Goal: Obtain resource: Obtain resource

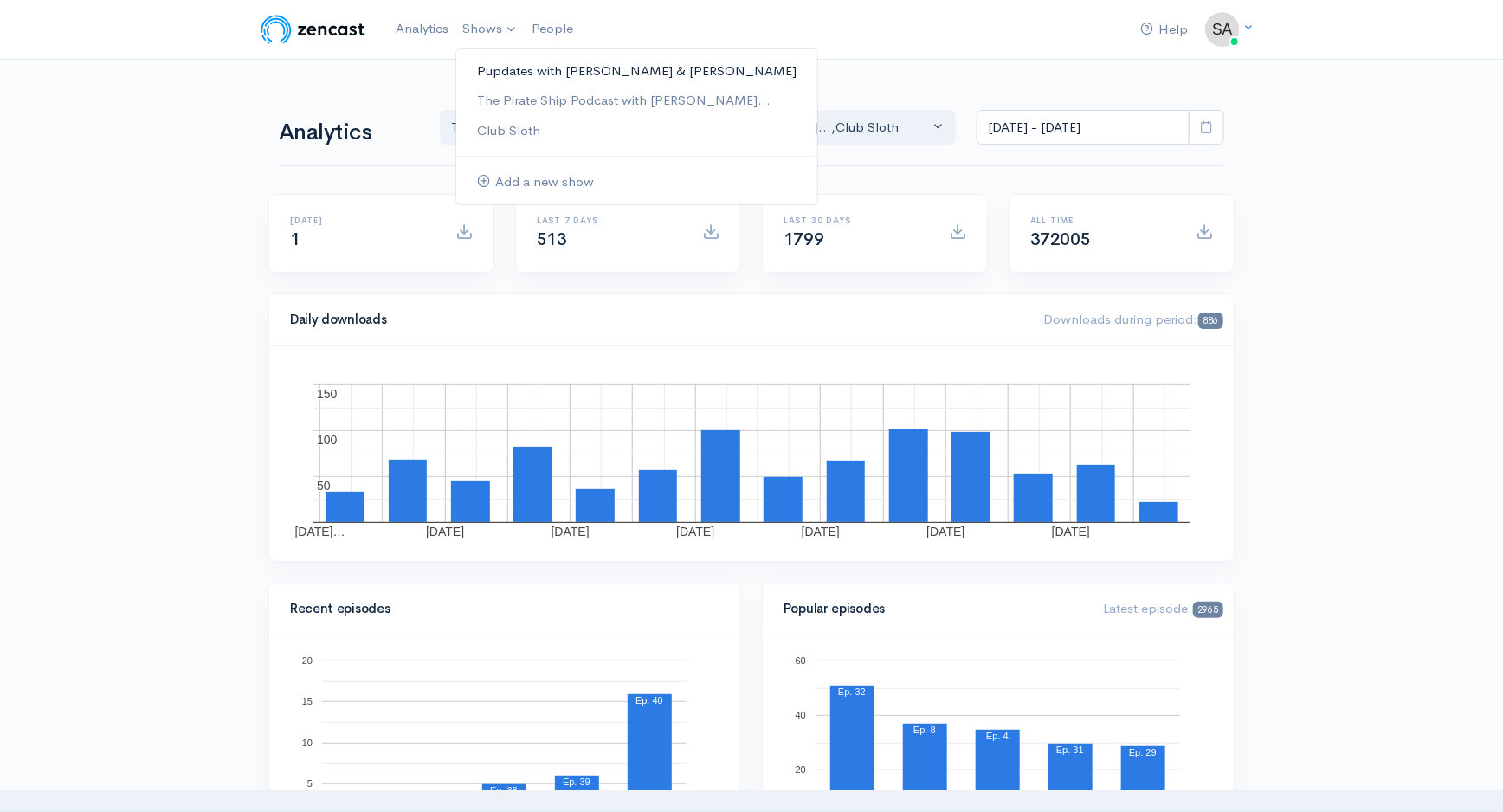
click at [517, 61] on link "Pupdates with [PERSON_NAME] & [PERSON_NAME]" at bounding box center [637, 71] width 361 height 30
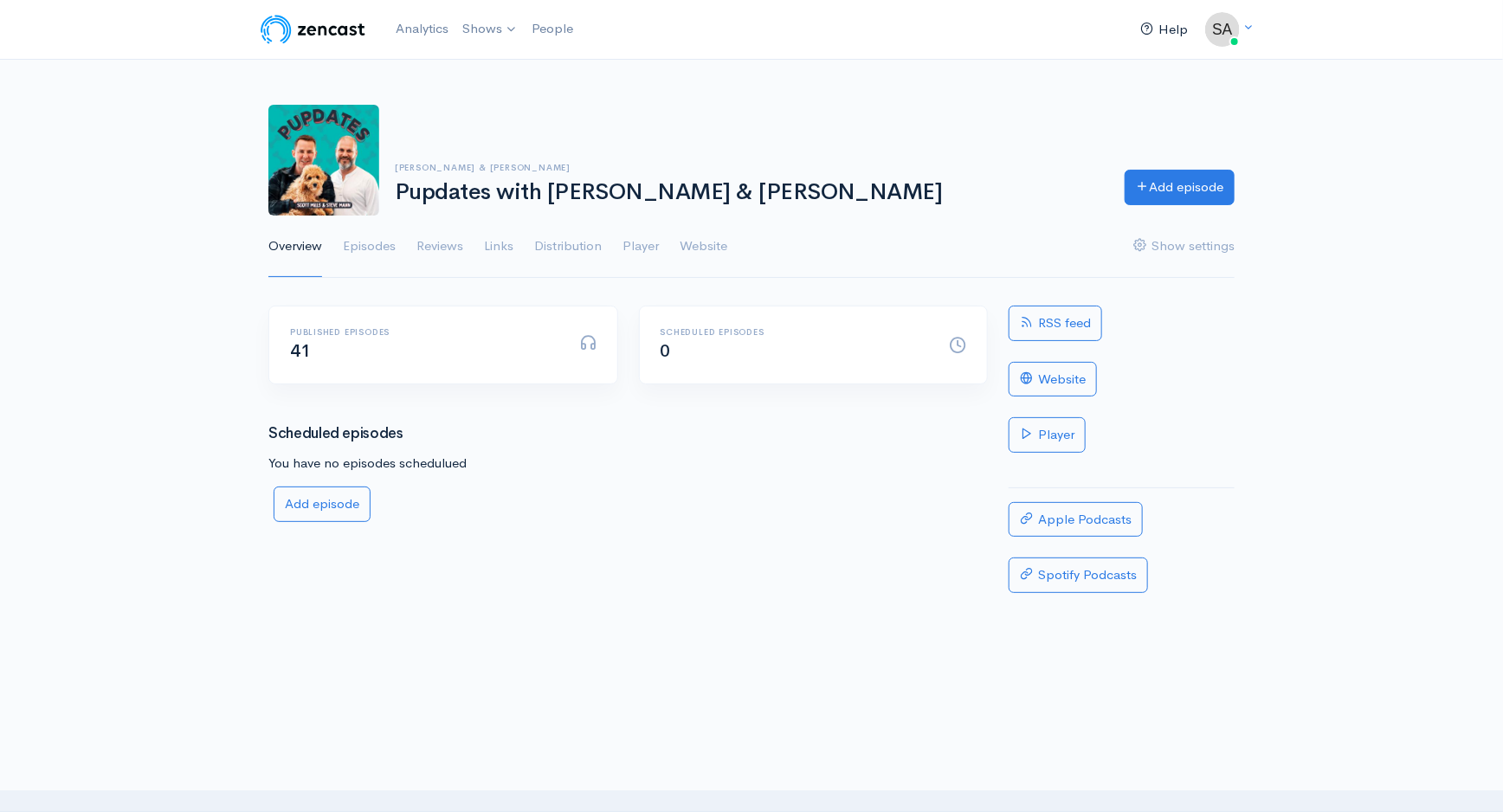
click at [1164, 24] on link "Help" at bounding box center [1164, 29] width 62 height 37
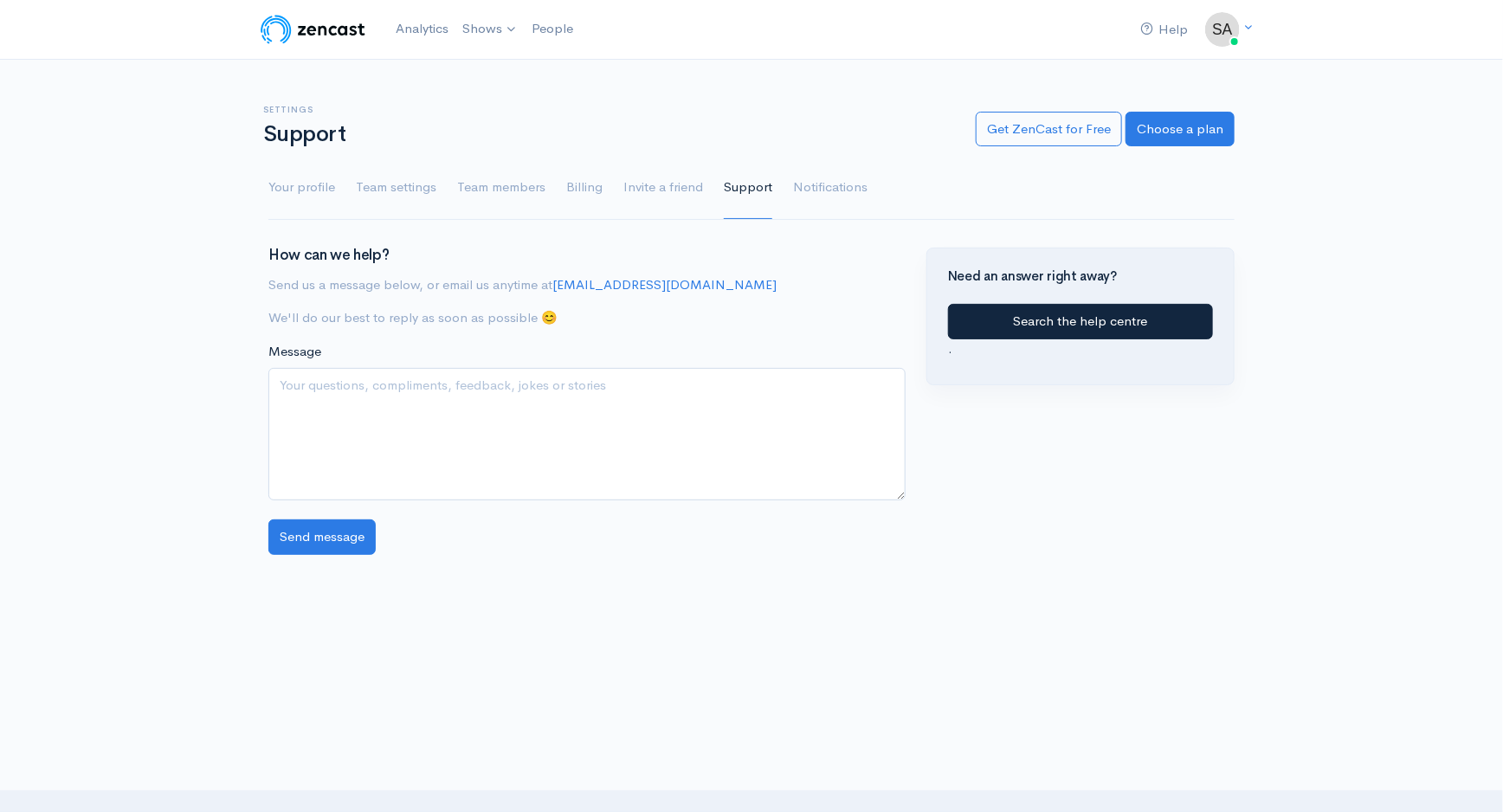
click at [997, 330] on link "Search the help centre" at bounding box center [1081, 321] width 265 height 35
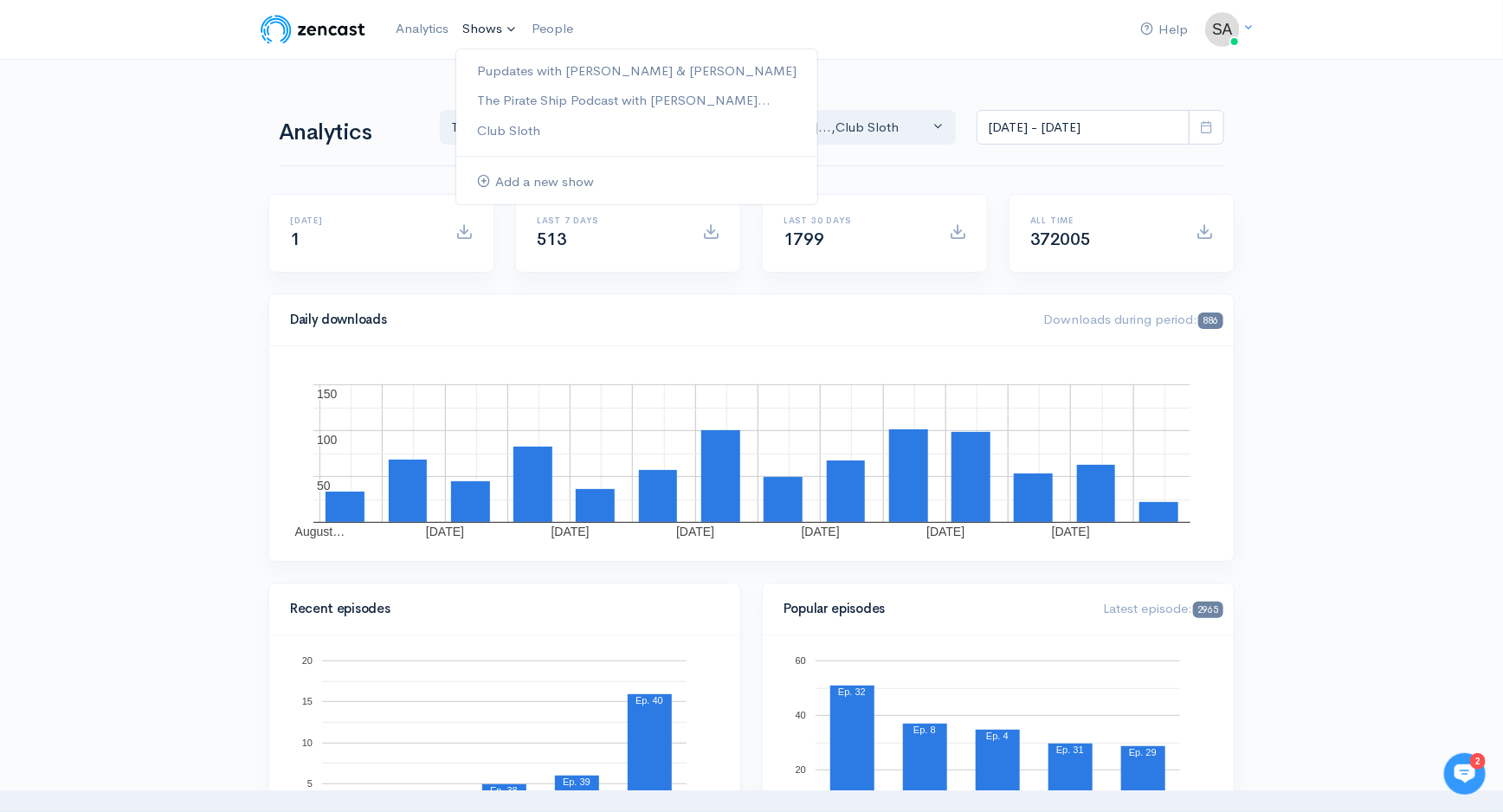
click at [483, 27] on link "Shows" at bounding box center [490, 29] width 69 height 38
click at [501, 73] on link "Pupdates with [PERSON_NAME] & [PERSON_NAME]" at bounding box center [637, 71] width 361 height 30
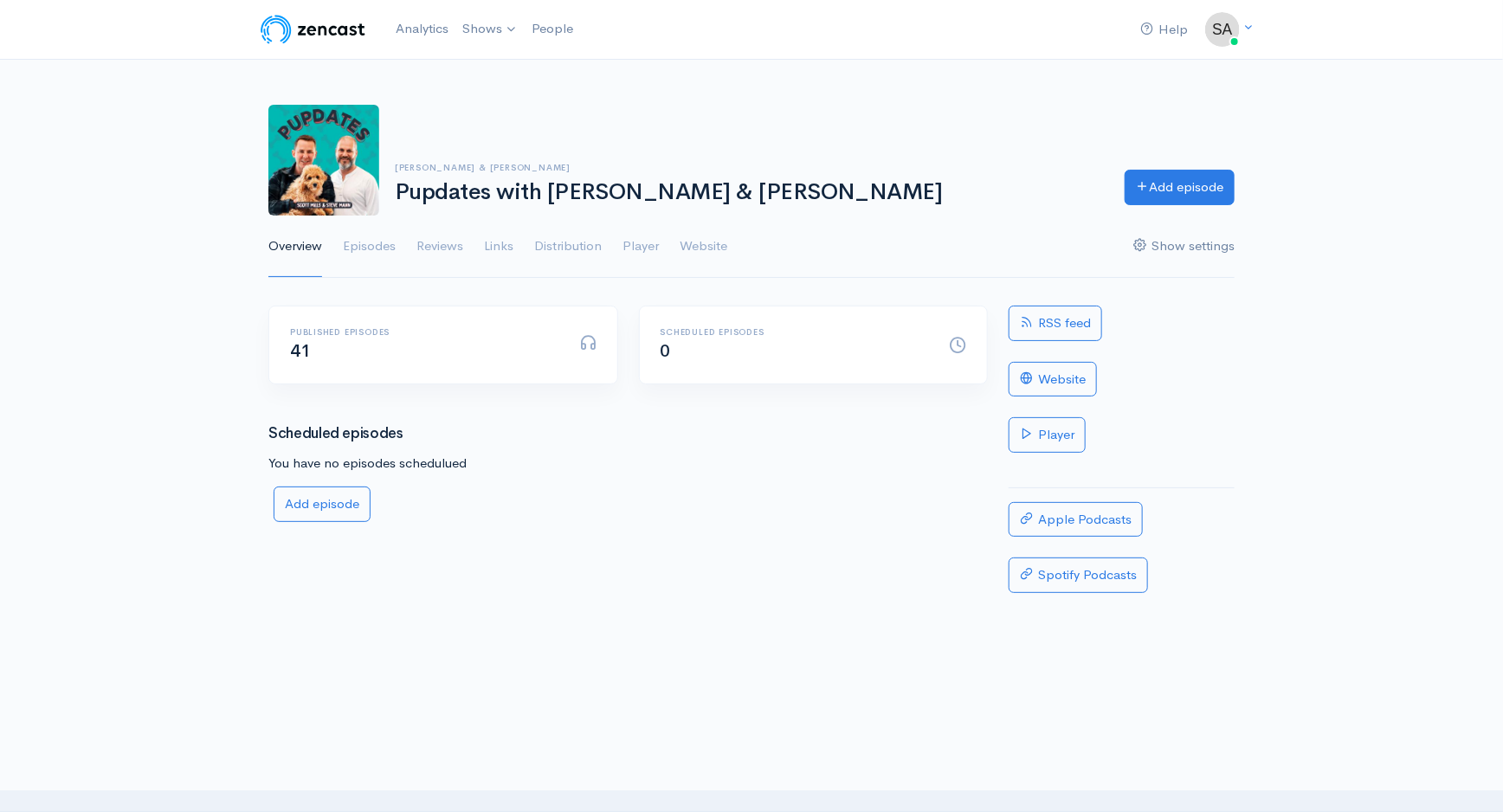
click at [1174, 240] on link "Show settings" at bounding box center [1184, 247] width 102 height 63
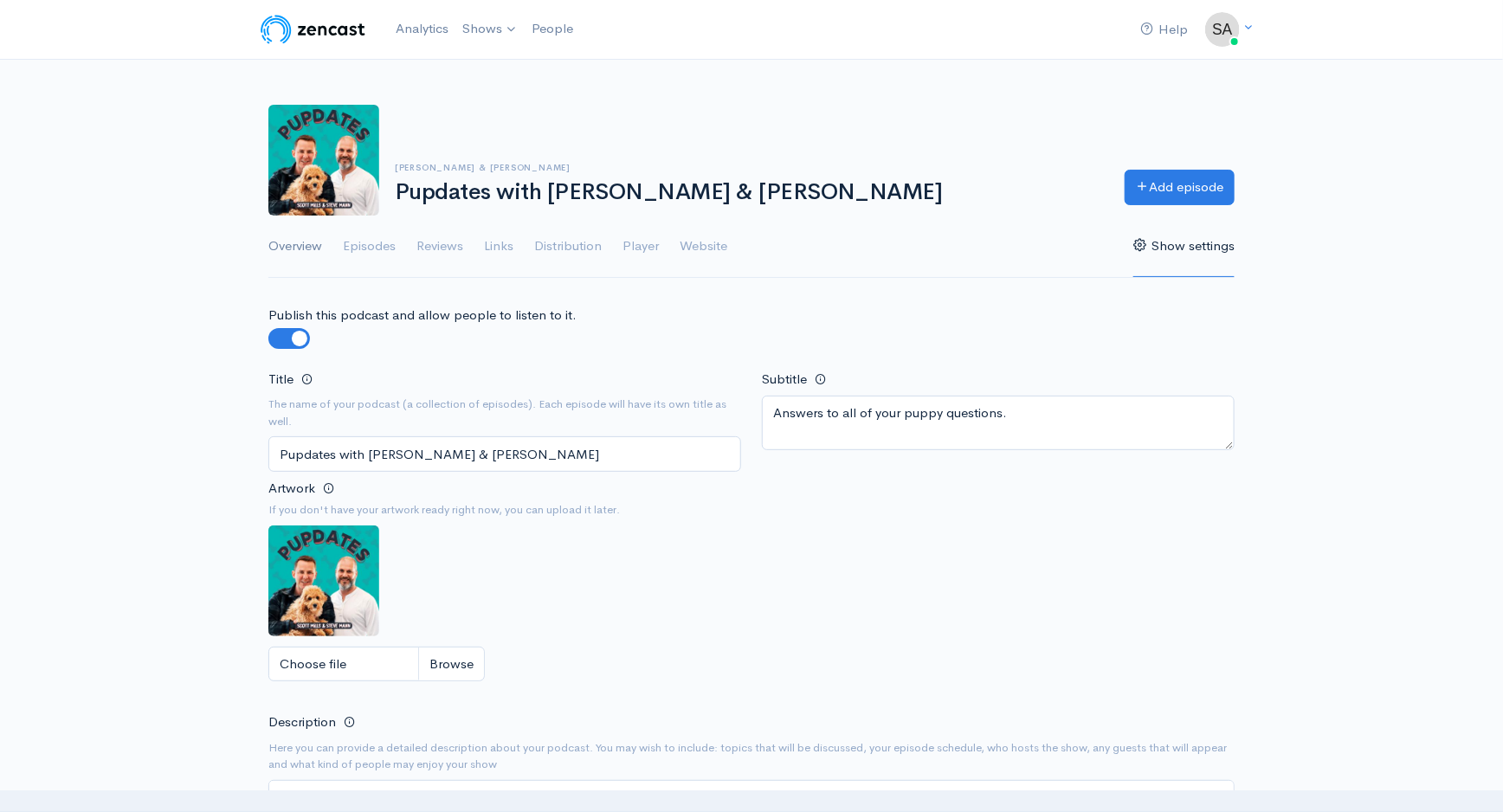
click at [298, 243] on link "Overview" at bounding box center [295, 247] width 54 height 63
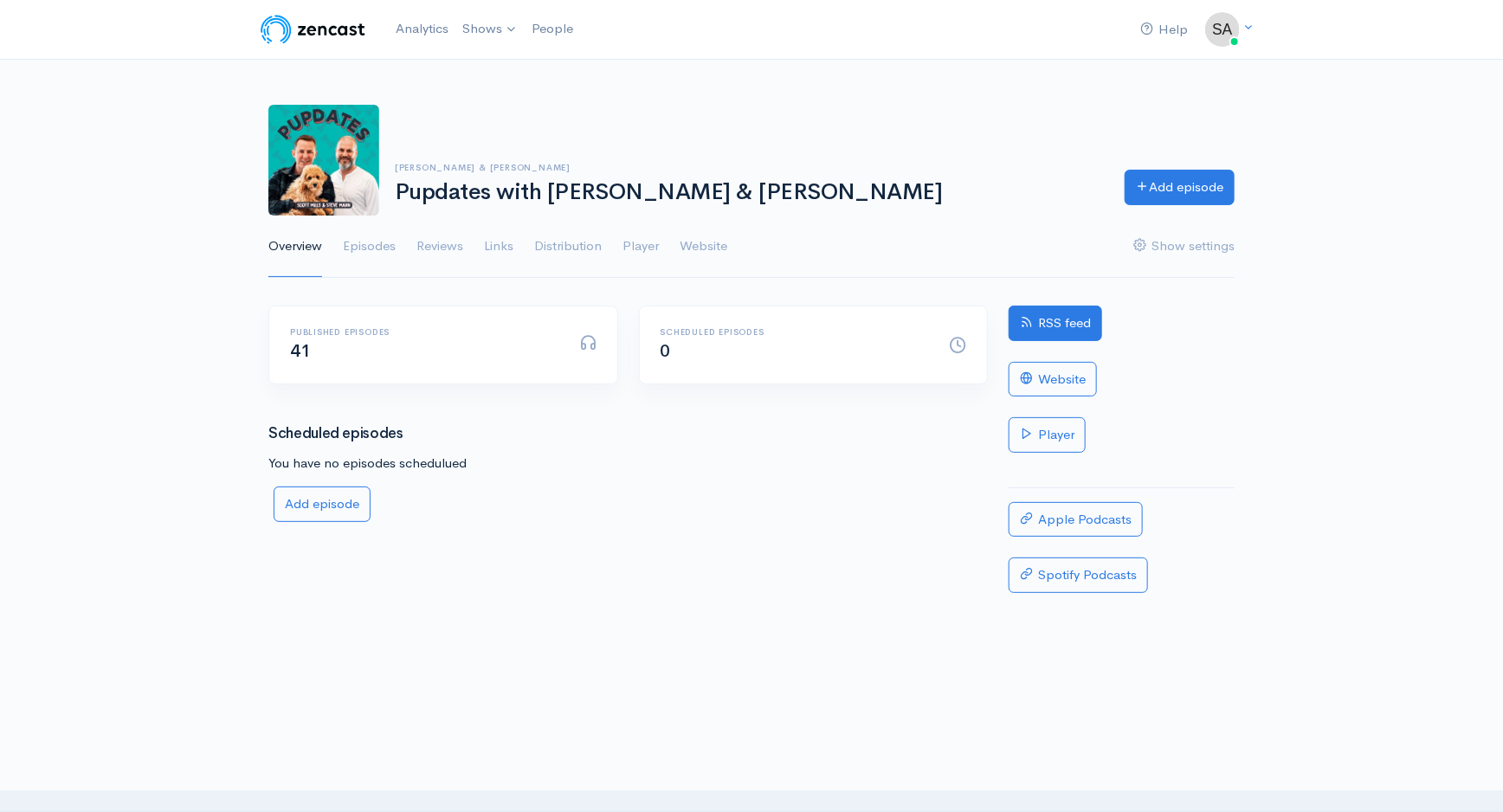
click at [1059, 316] on link "RSS feed" at bounding box center [1055, 323] width 93 height 35
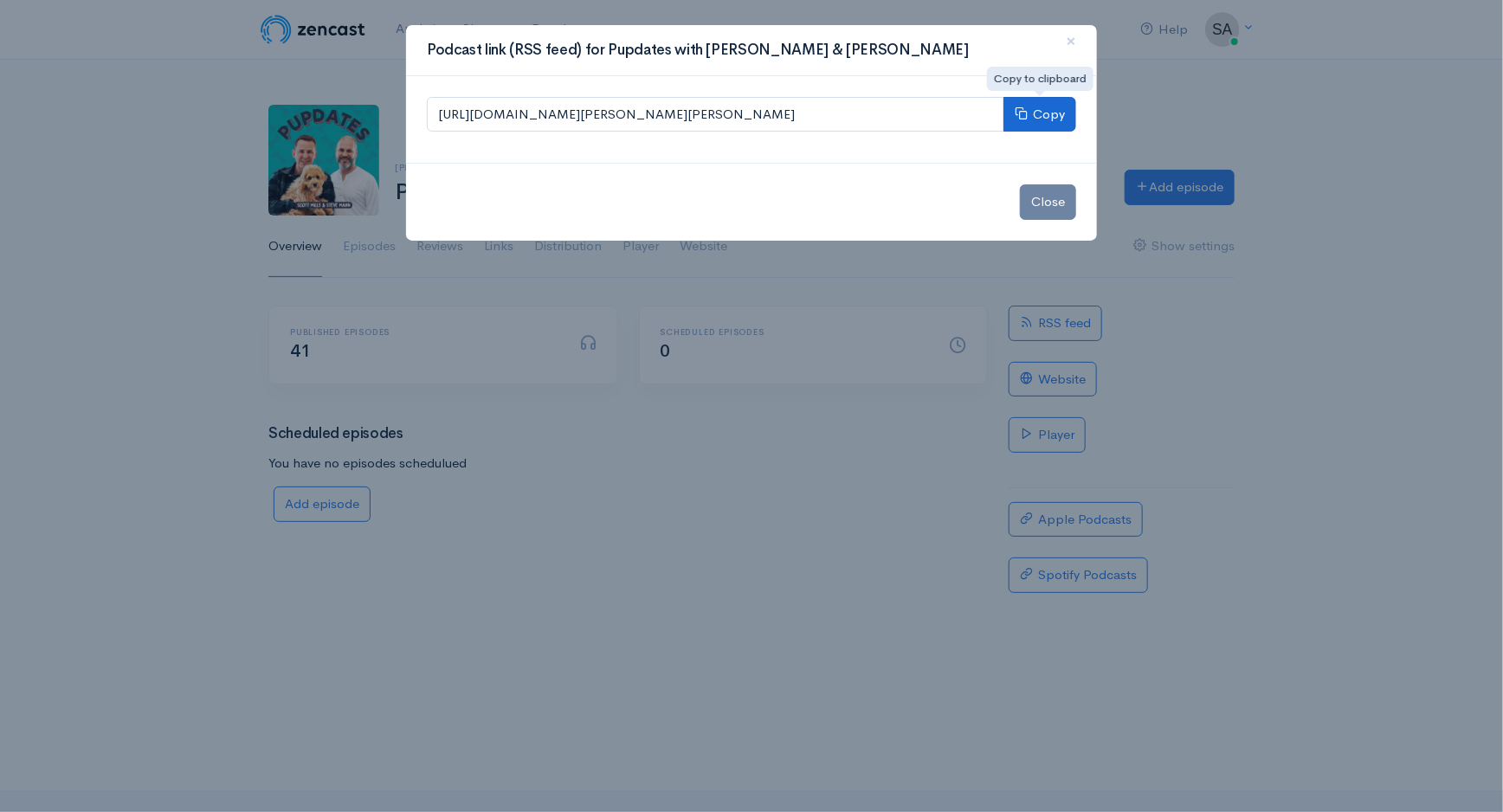
click at [1038, 105] on button "Copy" at bounding box center [1040, 114] width 73 height 35
click at [1072, 45] on span "×" at bounding box center [1070, 41] width 10 height 25
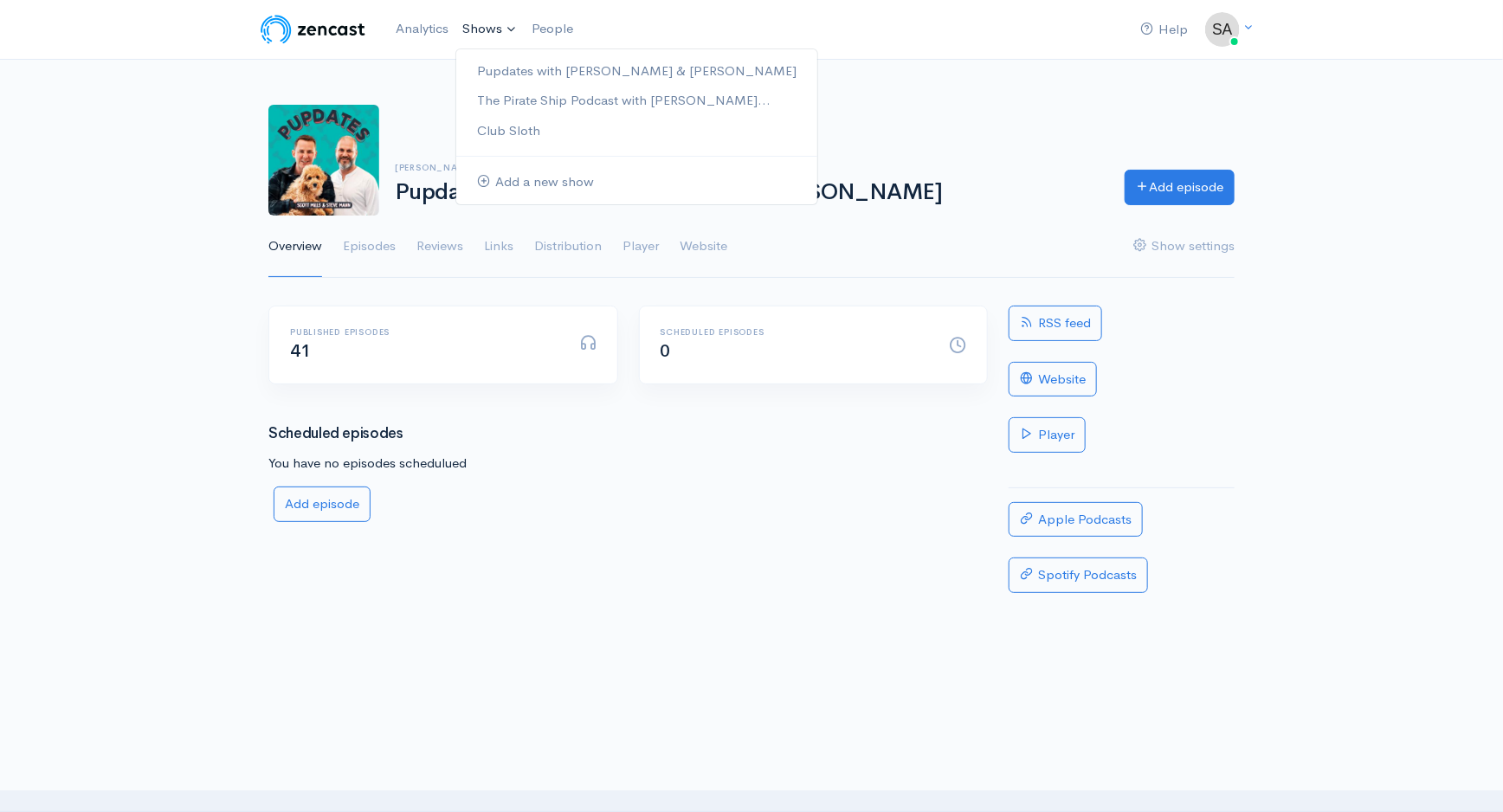
click at [500, 38] on link "Shows" at bounding box center [490, 29] width 69 height 38
click at [517, 96] on link "The Pirate Ship Podcast with [PERSON_NAME]..." at bounding box center [637, 100] width 361 height 30
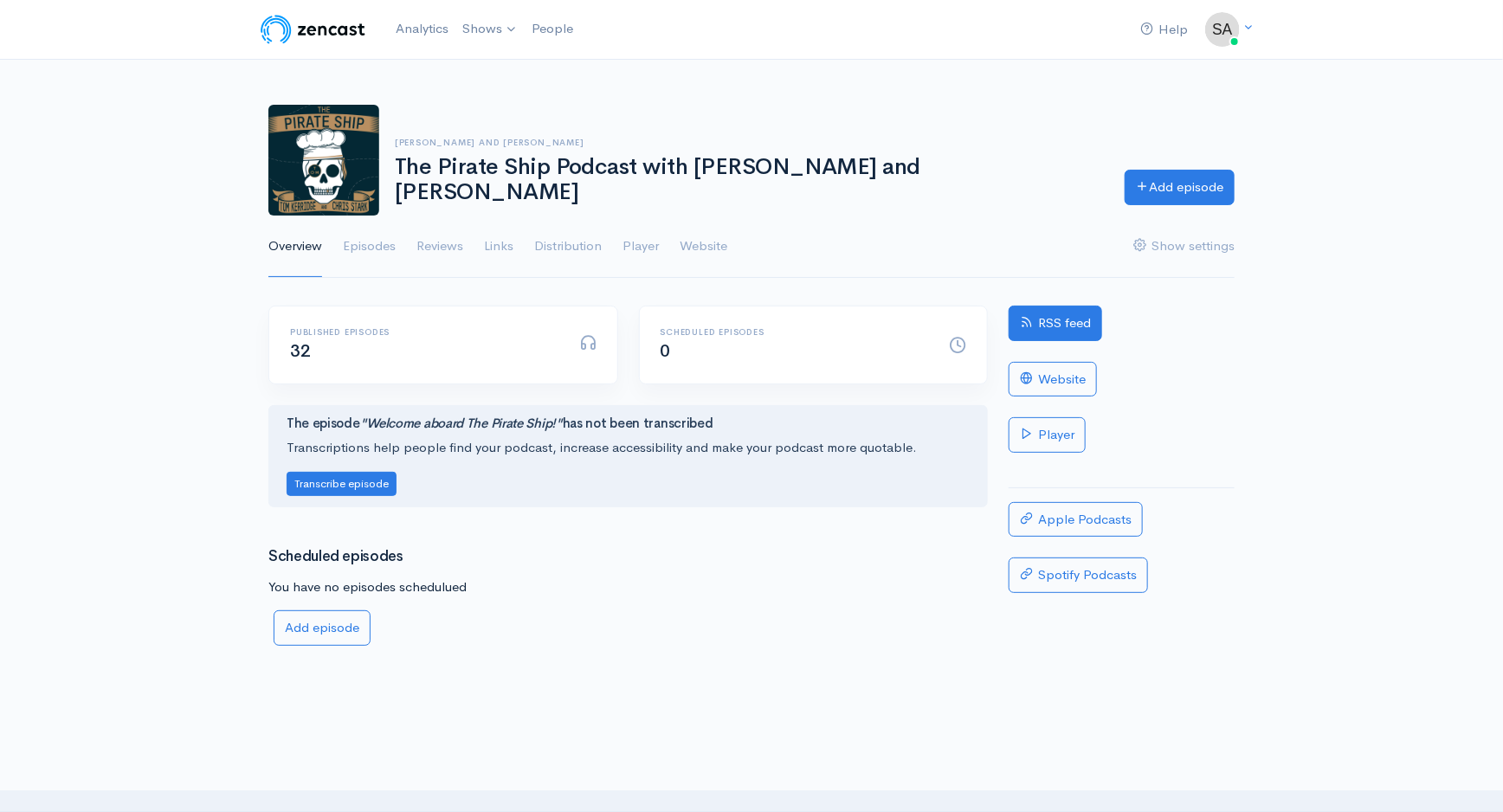
click at [1043, 314] on link "RSS feed" at bounding box center [1055, 323] width 93 height 35
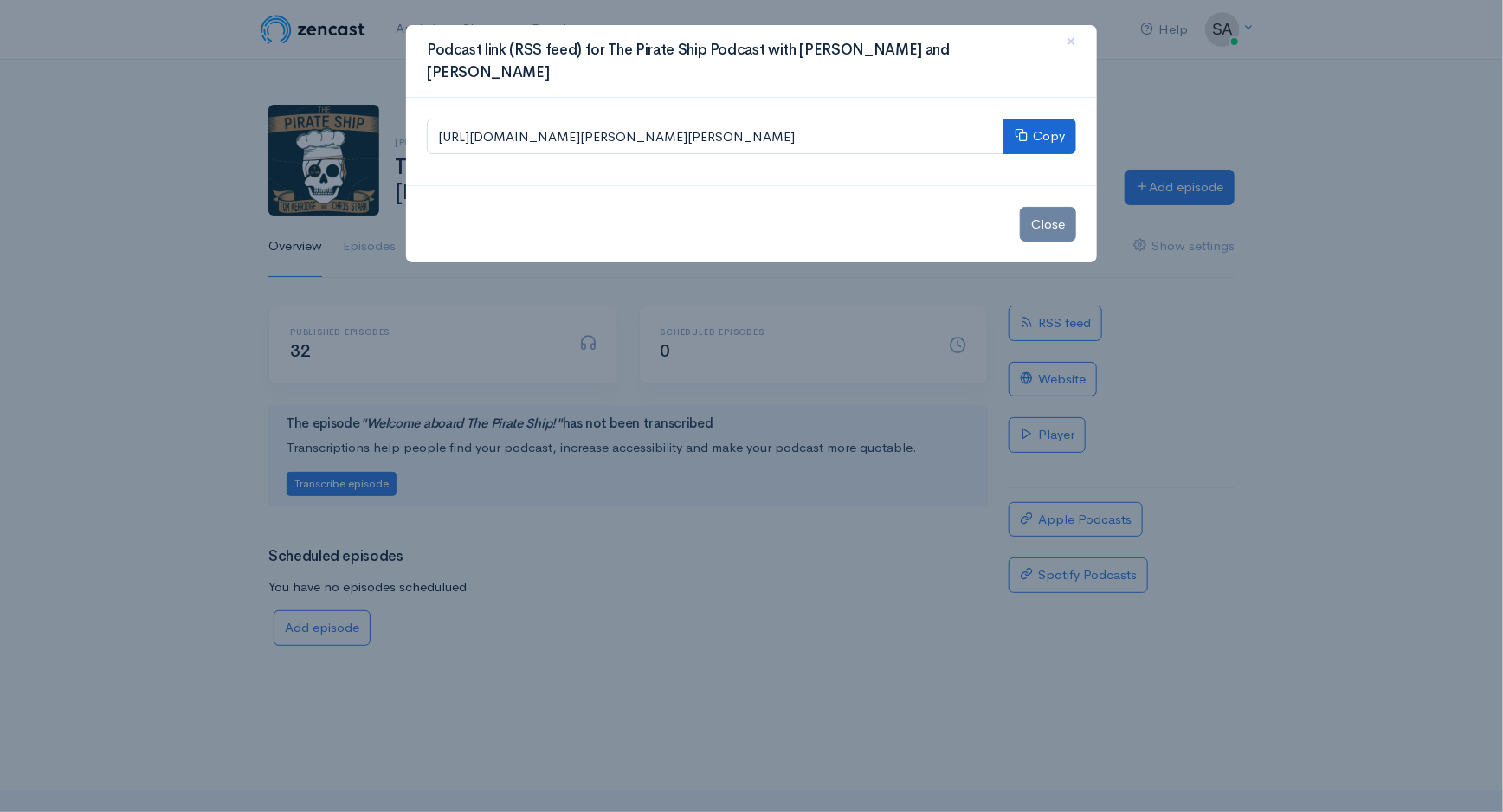
click at [1037, 119] on button "Copy" at bounding box center [1040, 136] width 73 height 35
click at [1068, 42] on span "×" at bounding box center [1070, 41] width 10 height 25
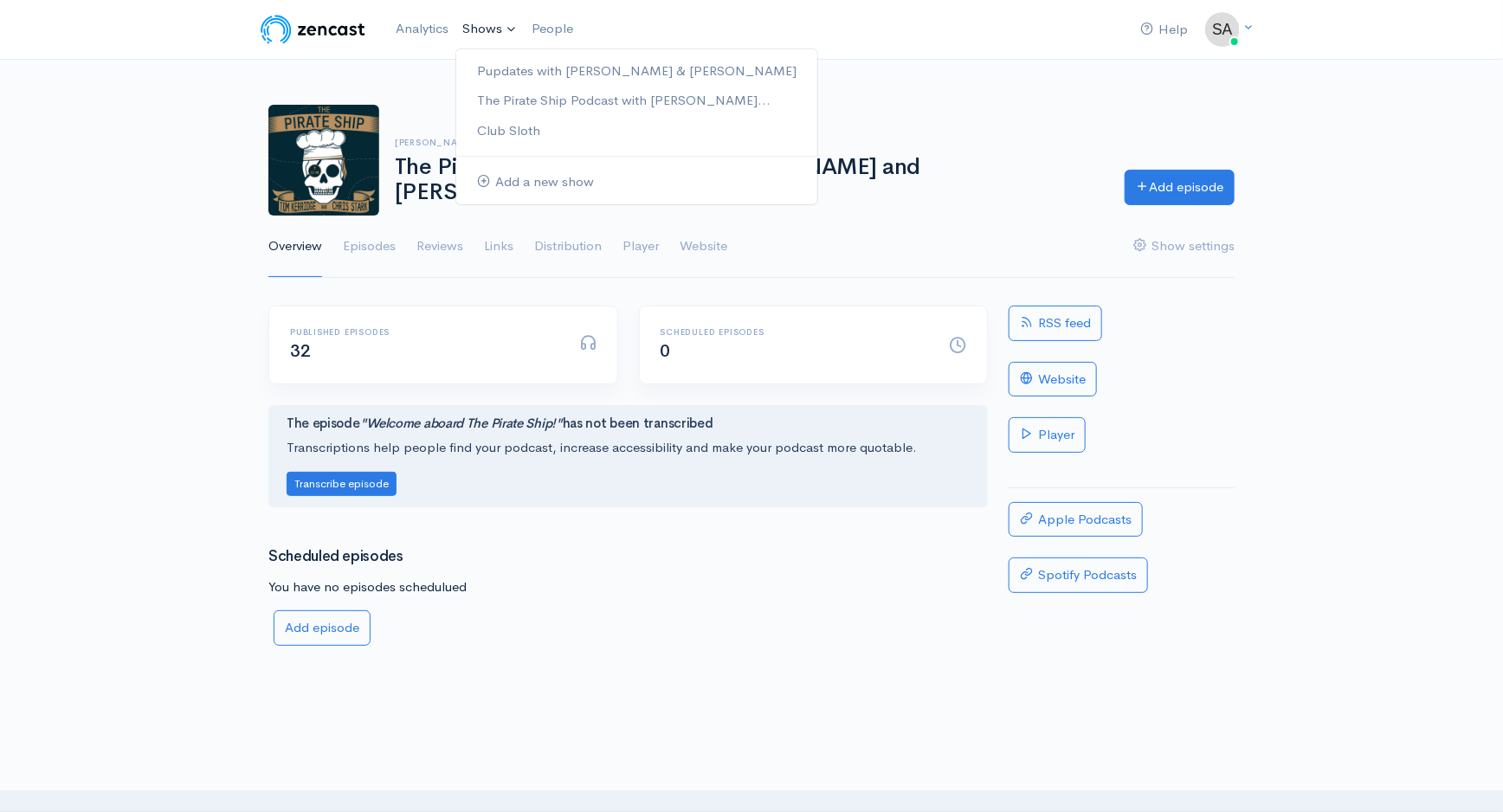
click at [488, 27] on link "Shows" at bounding box center [490, 29] width 69 height 38
click at [501, 131] on link "Club Sloth" at bounding box center [637, 131] width 361 height 30
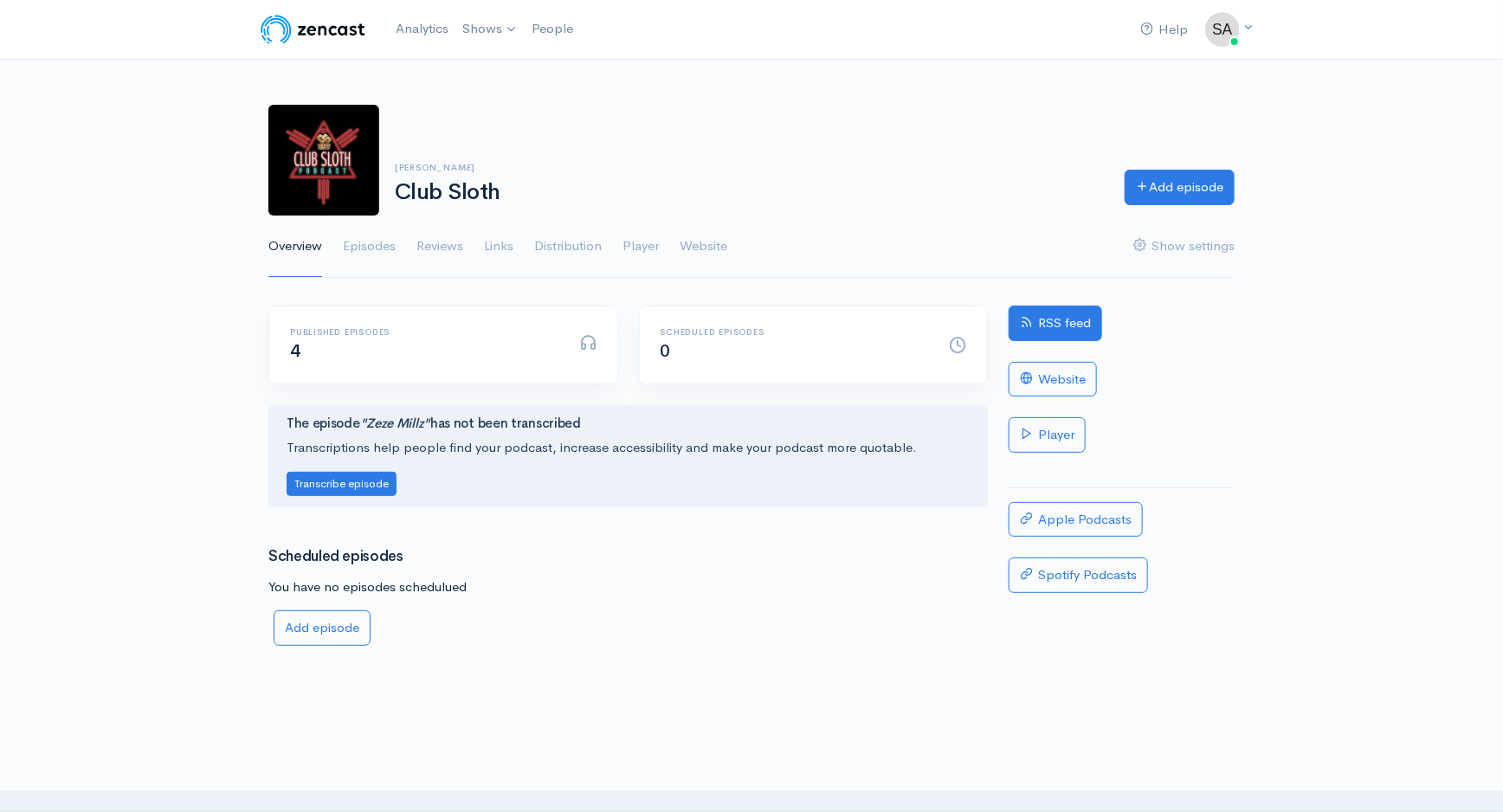
click at [1066, 319] on link "RSS feed" at bounding box center [1055, 323] width 93 height 35
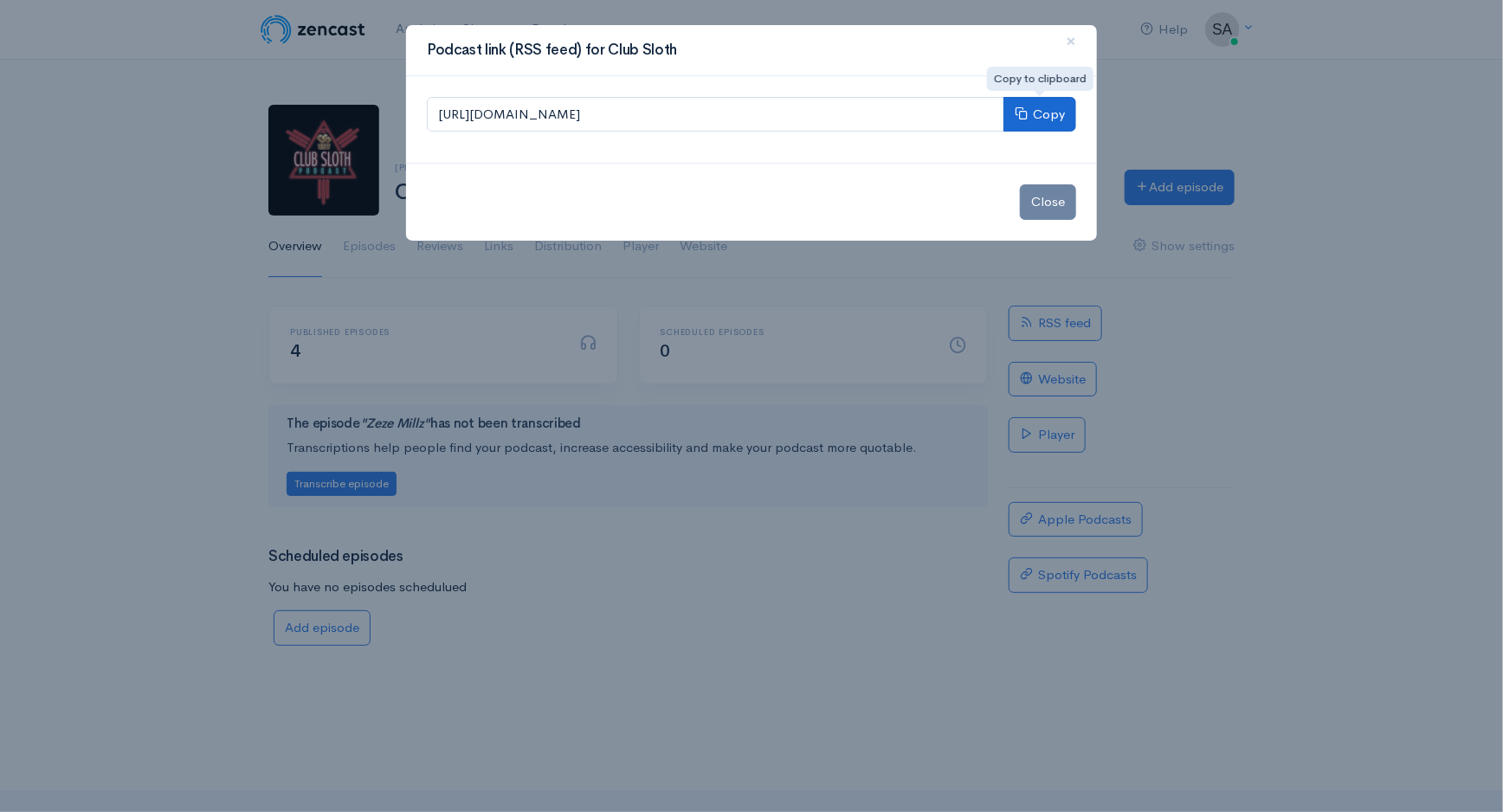
click at [1036, 116] on button "Copy" at bounding box center [1040, 114] width 73 height 35
